Goal: Book appointment/travel/reservation

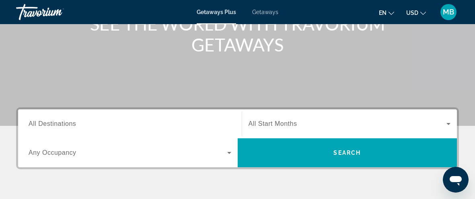
scroll to position [107, 0]
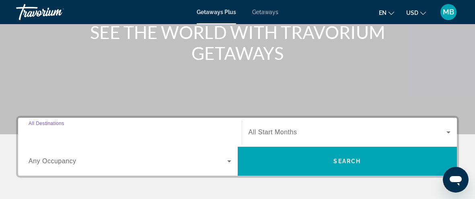
click at [65, 135] on input "Destination All Destinations" at bounding box center [130, 133] width 203 height 10
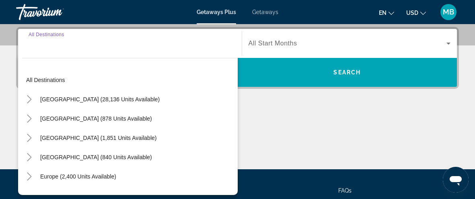
scroll to position [196, 0]
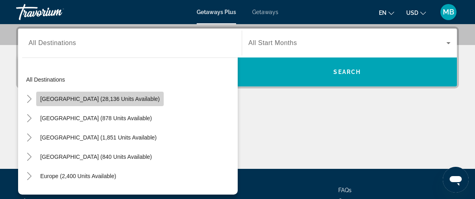
click at [111, 100] on span "[GEOGRAPHIC_DATA] (28,136 units available)" at bounding box center [99, 99] width 119 height 6
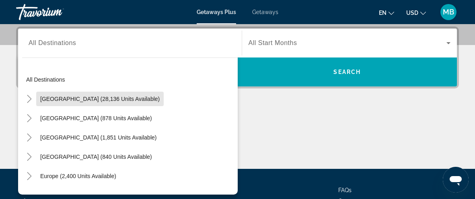
type input "**********"
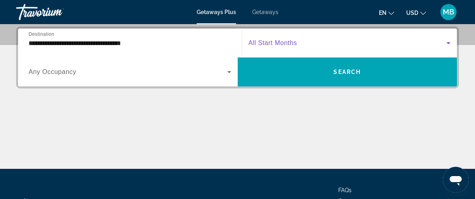
click at [445, 43] on icon "Search widget" at bounding box center [448, 43] width 10 height 10
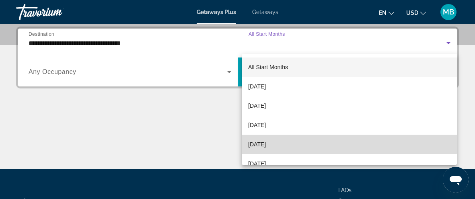
click at [305, 137] on mat-option "[DATE]" at bounding box center [349, 144] width 215 height 19
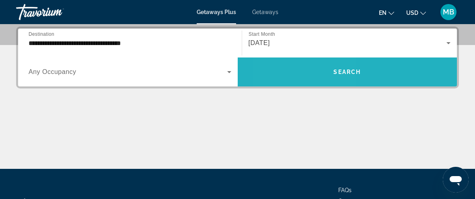
click at [304, 68] on span "Search widget" at bounding box center [347, 71] width 219 height 19
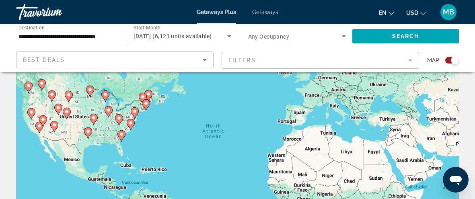
scroll to position [60, 0]
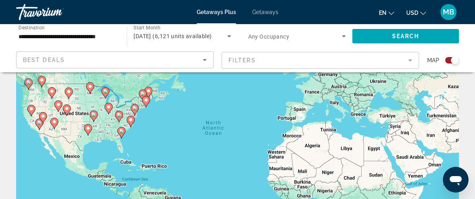
click at [121, 148] on div "To activate drag with keyboard, press Alt + Enter. Once in keyboard drag state,…" at bounding box center [237, 140] width 442 height 241
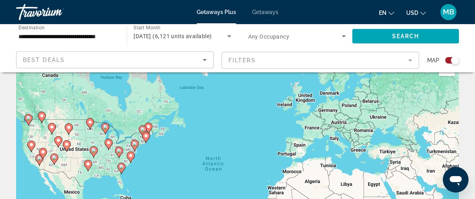
scroll to position [23, 0]
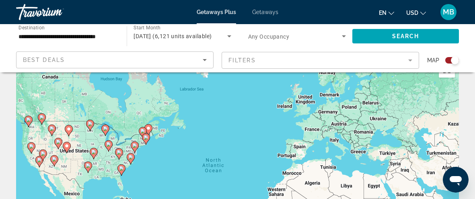
click at [121, 170] on image "Main content" at bounding box center [121, 168] width 5 height 5
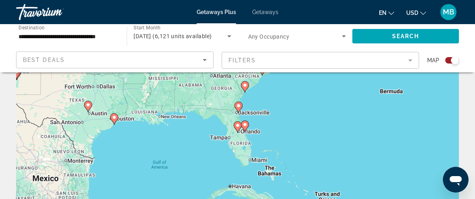
scroll to position [74, 0]
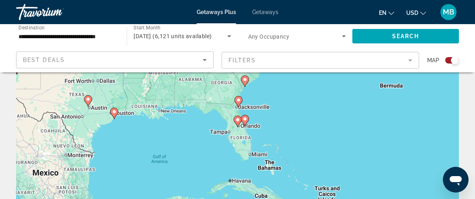
click at [257, 154] on div "To navigate, press the arrow keys. To activate drag with keyboard, press Alt + …" at bounding box center [237, 127] width 442 height 241
click at [257, 155] on div "To navigate, press the arrow keys. To activate drag with keyboard, press Alt + …" at bounding box center [237, 127] width 442 height 241
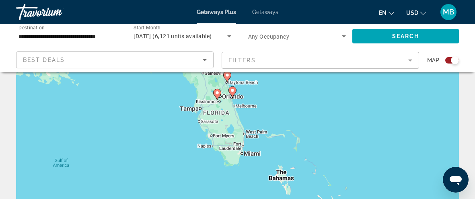
click at [240, 156] on div "To navigate, press the arrow keys. To activate drag with keyboard, press Alt + …" at bounding box center [237, 127] width 442 height 241
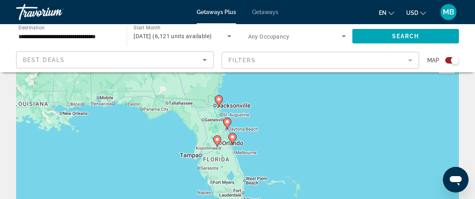
scroll to position [21, 0]
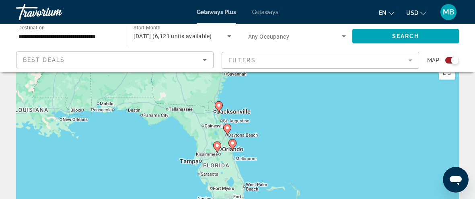
click at [231, 147] on icon "Main content" at bounding box center [231, 144] width 7 height 10
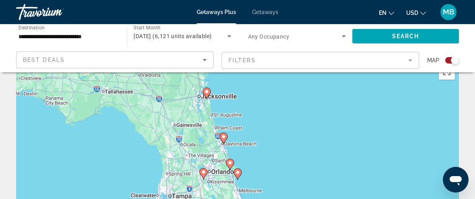
click at [230, 164] on image "Main content" at bounding box center [229, 162] width 5 height 5
type input "**********"
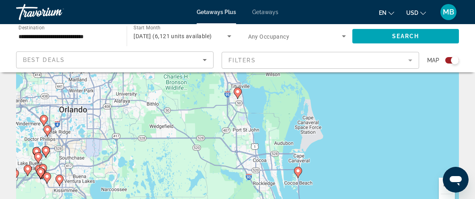
scroll to position [103, 0]
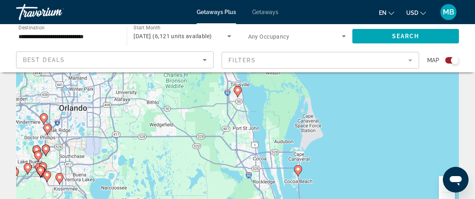
click at [298, 172] on icon "Main content" at bounding box center [297, 171] width 7 height 10
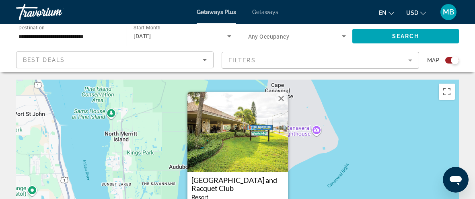
scroll to position [0, 0]
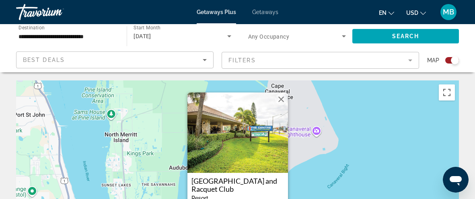
click at [409, 60] on mat-form-field "Filters" at bounding box center [319, 60] width 197 height 17
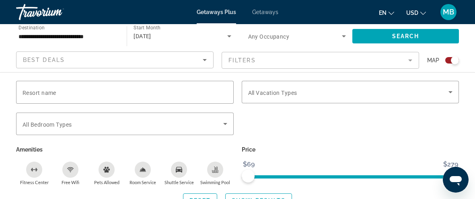
scroll to position [113, 0]
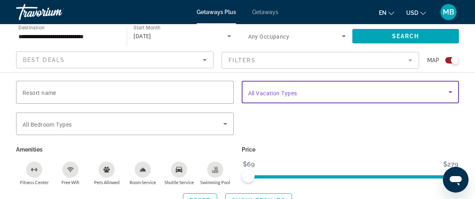
click at [451, 94] on icon "Search widget" at bounding box center [450, 92] width 10 height 10
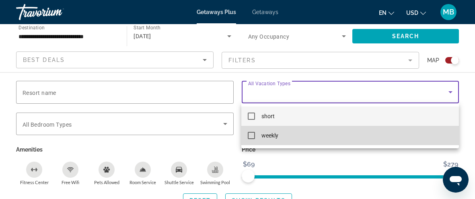
click at [249, 137] on mat-pseudo-checkbox at bounding box center [251, 135] width 7 height 7
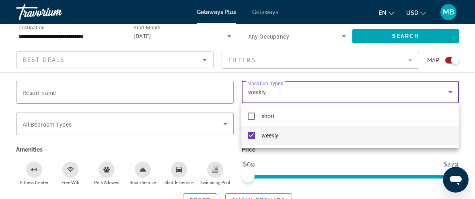
scroll to position [277, 0]
click at [408, 61] on div at bounding box center [237, 99] width 475 height 199
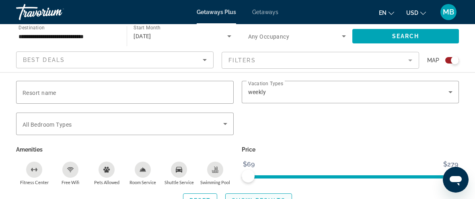
scroll to position [586, 0]
click at [275, 195] on span "Search widget" at bounding box center [258, 200] width 66 height 19
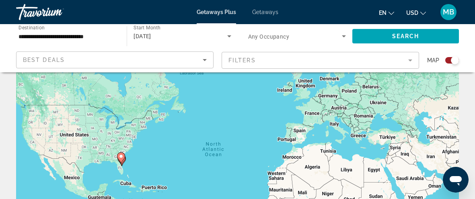
scroll to position [33, 0]
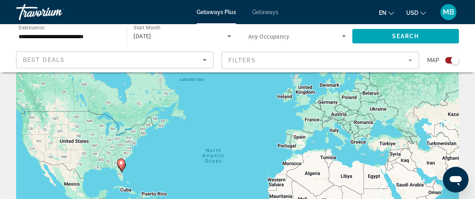
click at [122, 170] on gmp-advanced-marker "Main content" at bounding box center [121, 164] width 8 height 12
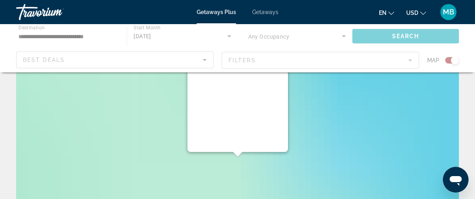
scroll to position [0, 0]
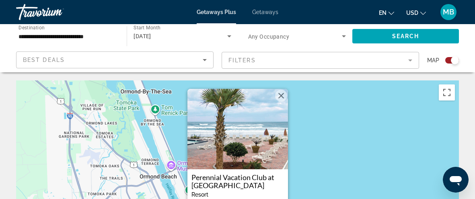
click at [270, 12] on span "Getaways" at bounding box center [265, 12] width 26 height 6
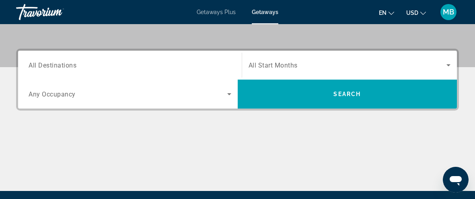
scroll to position [176, 0]
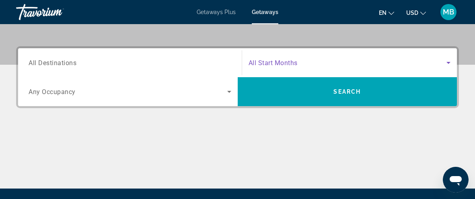
click at [449, 63] on icon "Search widget" at bounding box center [448, 63] width 10 height 10
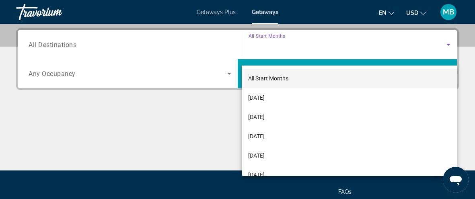
scroll to position [196, 0]
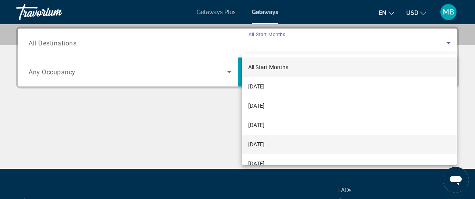
click at [360, 135] on mat-option "[DATE]" at bounding box center [349, 144] width 215 height 19
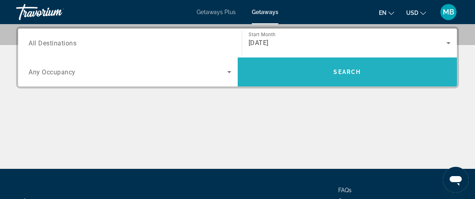
click at [345, 76] on span "Search widget" at bounding box center [347, 71] width 219 height 19
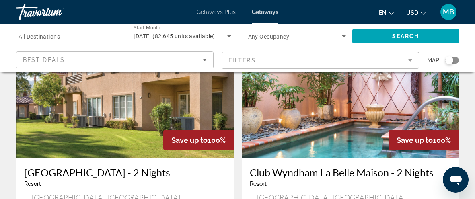
scroll to position [1199, 0]
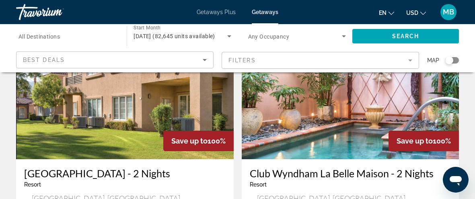
click at [408, 60] on mat-form-field "Filters" at bounding box center [319, 60] width 197 height 17
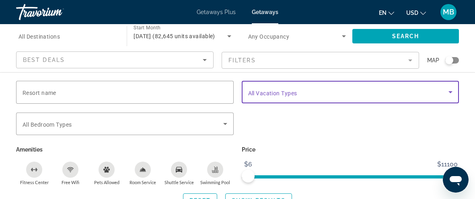
click at [450, 92] on icon "Search widget" at bounding box center [450, 92] width 4 height 2
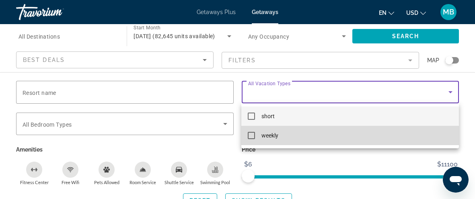
click at [260, 135] on mat-option "weekly" at bounding box center [349, 135] width 217 height 19
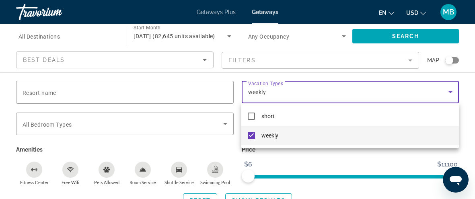
click at [282, 196] on div at bounding box center [237, 99] width 475 height 199
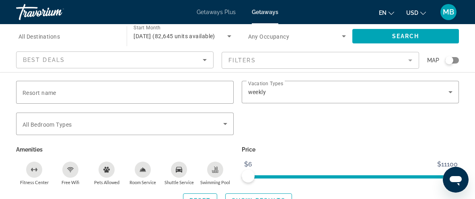
scroll to position [1386, 0]
click at [286, 195] on span "Search widget" at bounding box center [258, 200] width 66 height 19
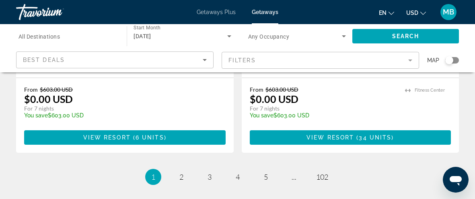
scroll to position [1619, 0]
click at [182, 172] on span "2" at bounding box center [181, 176] width 4 height 9
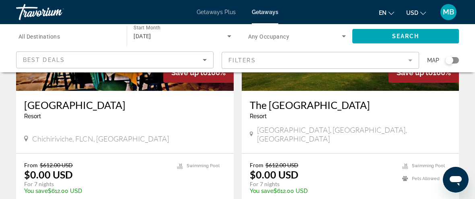
scroll to position [704, 0]
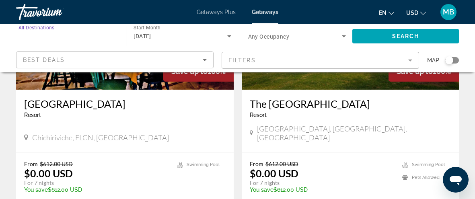
click at [106, 40] on input "Destination All Destinations" at bounding box center [67, 37] width 98 height 10
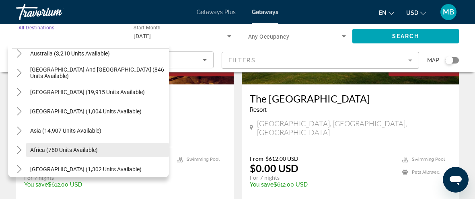
scroll to position [122, 0]
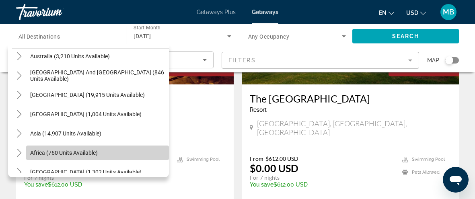
click at [110, 154] on span "Search widget" at bounding box center [97, 152] width 143 height 19
type input "**********"
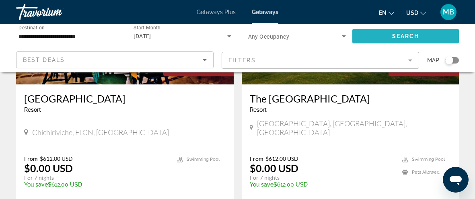
click at [396, 34] on span "Search" at bounding box center [405, 36] width 27 height 6
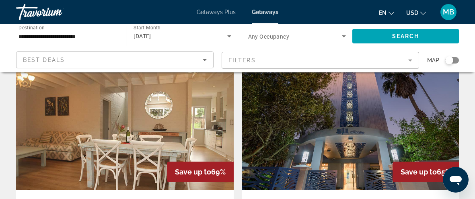
scroll to position [1128, 0]
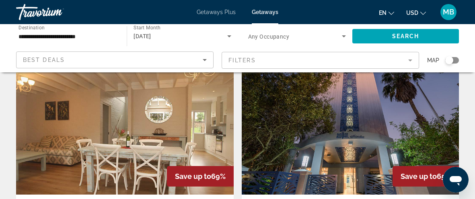
click at [162, 139] on img "Main content" at bounding box center [124, 130] width 217 height 129
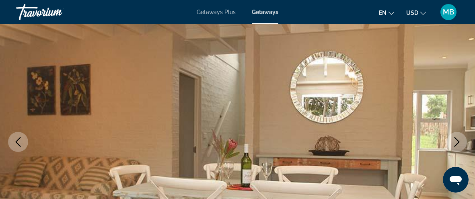
scroll to position [47, 0]
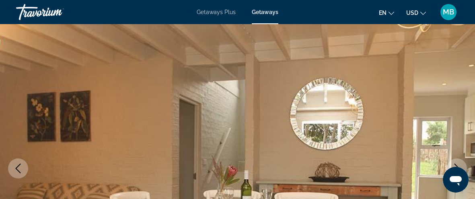
click at [15, 170] on icon "Previous image" at bounding box center [18, 169] width 10 height 10
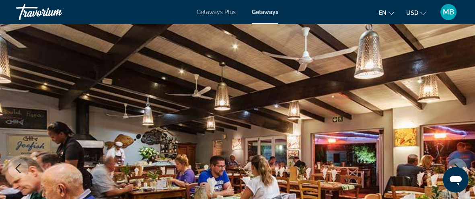
click at [16, 169] on icon "Previous image" at bounding box center [18, 169] width 5 height 10
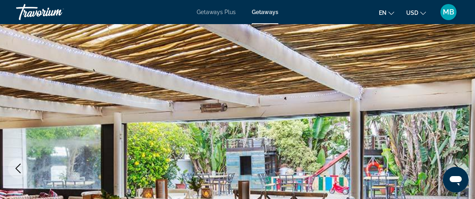
click at [19, 167] on icon "Previous image" at bounding box center [18, 169] width 10 height 10
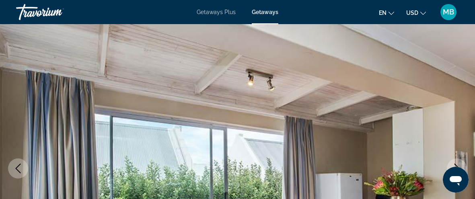
click at [19, 167] on icon "Previous image" at bounding box center [18, 169] width 10 height 10
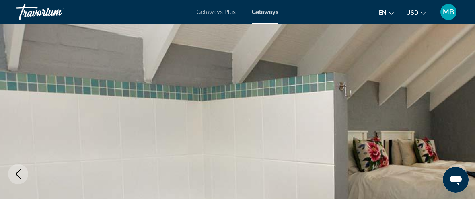
scroll to position [34, 0]
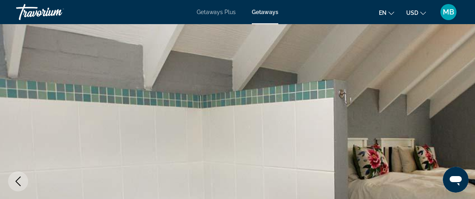
click at [277, 13] on div "Getaways Plus Getaways en English Español Français Italiano Português русский U…" at bounding box center [237, 12] width 475 height 21
click at [270, 14] on span "Getaways" at bounding box center [265, 12] width 27 height 6
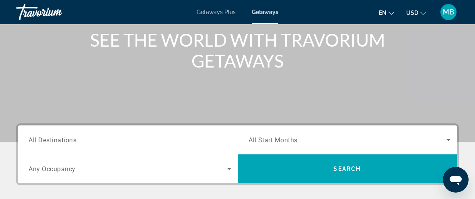
scroll to position [106, 0]
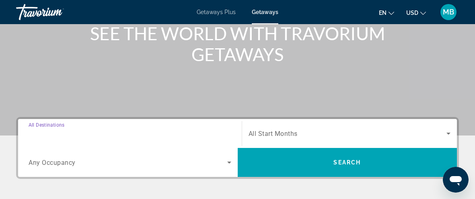
click at [77, 133] on input "Destination All Destinations" at bounding box center [130, 134] width 203 height 10
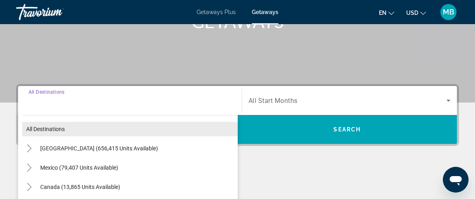
scroll to position [196, 0]
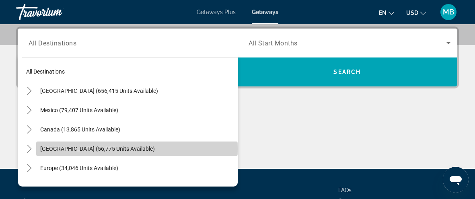
click at [69, 148] on span "[GEOGRAPHIC_DATA] (56,775 units available)" at bounding box center [97, 148] width 115 height 6
type input "**********"
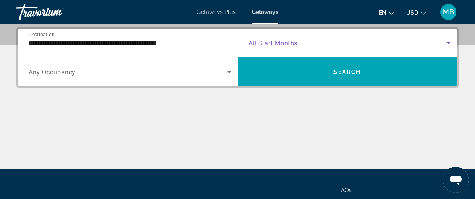
click at [440, 41] on span "Search widget" at bounding box center [347, 43] width 198 height 10
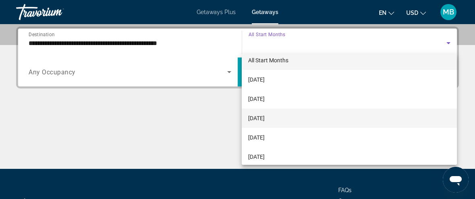
scroll to position [8, 0]
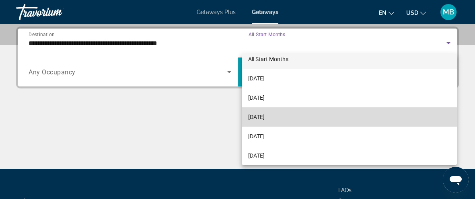
click at [325, 112] on mat-option "[DATE]" at bounding box center [349, 116] width 215 height 19
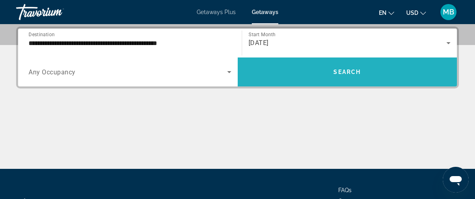
click at [352, 71] on span "Search" at bounding box center [346, 72] width 27 height 6
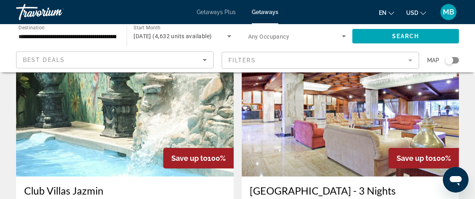
scroll to position [907, 0]
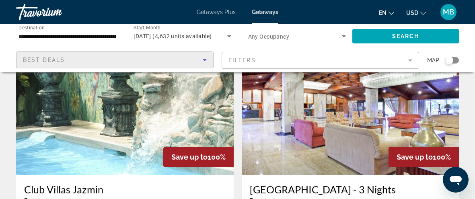
click at [205, 62] on icon "Sort by" at bounding box center [205, 60] width 10 height 10
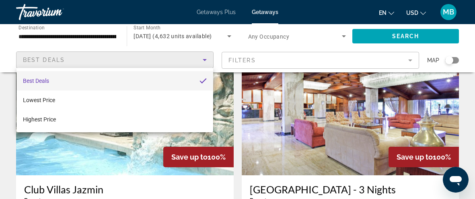
click at [408, 60] on div at bounding box center [237, 99] width 475 height 199
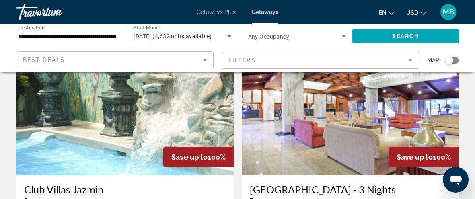
click at [408, 60] on mat-form-field "Filters" at bounding box center [319, 60] width 197 height 17
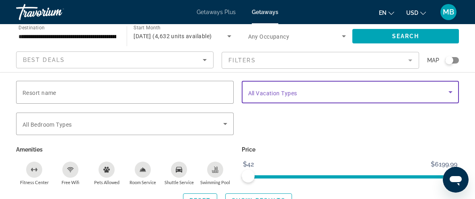
click at [450, 93] on icon "Search widget" at bounding box center [450, 92] width 10 height 10
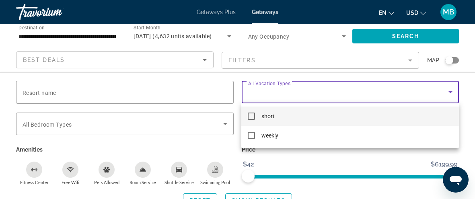
click at [223, 123] on div at bounding box center [237, 99] width 475 height 199
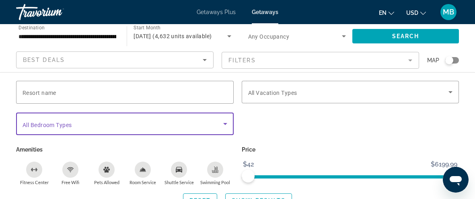
click at [223, 123] on icon "Search widget" at bounding box center [225, 124] width 10 height 10
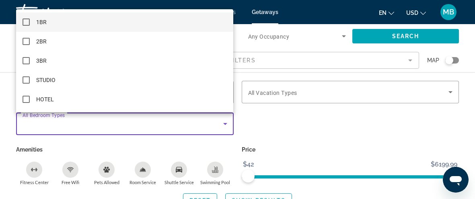
click at [203, 140] on div at bounding box center [237, 99] width 475 height 199
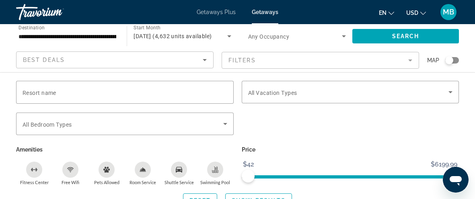
scroll to position [1151, 0]
click at [270, 195] on span "Search widget" at bounding box center [258, 200] width 66 height 19
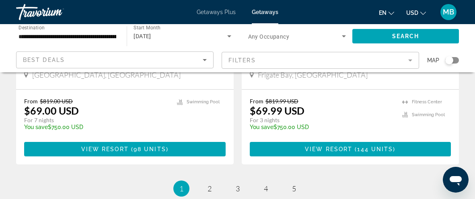
scroll to position [1610, 0]
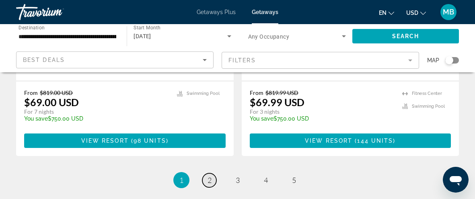
click at [209, 176] on span "2" at bounding box center [209, 180] width 4 height 9
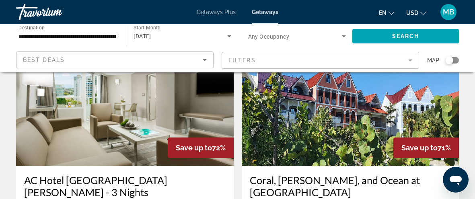
scroll to position [1149, 0]
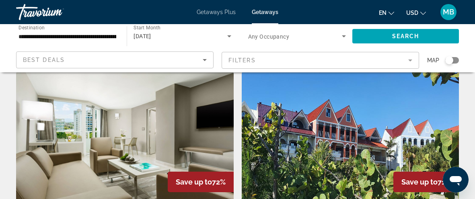
click at [412, 60] on mat-form-field "Filters" at bounding box center [319, 60] width 197 height 17
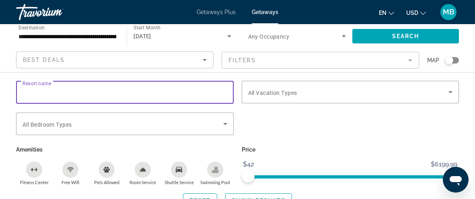
click at [117, 93] on input "Resort name" at bounding box center [125, 93] width 205 height 10
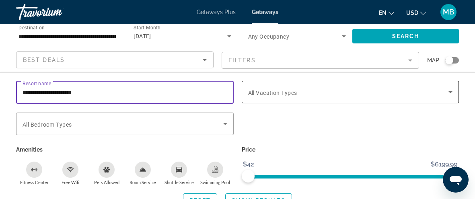
scroll to position [1161, 0]
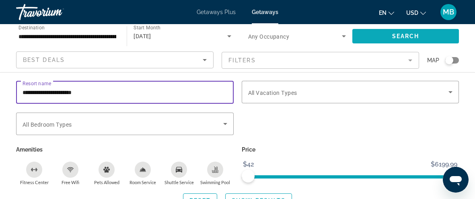
type input "**********"
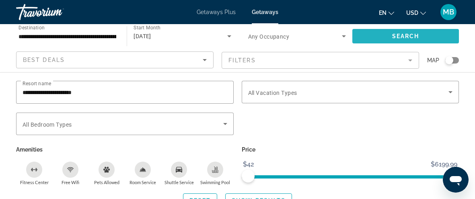
click at [362, 34] on span "Search widget" at bounding box center [405, 36] width 106 height 19
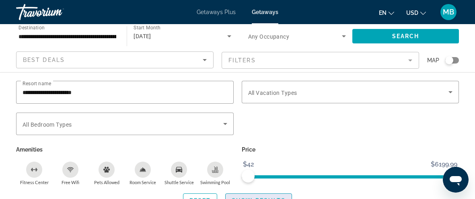
click at [245, 194] on span "Search widget" at bounding box center [258, 200] width 66 height 19
